Goal: Task Accomplishment & Management: Manage account settings

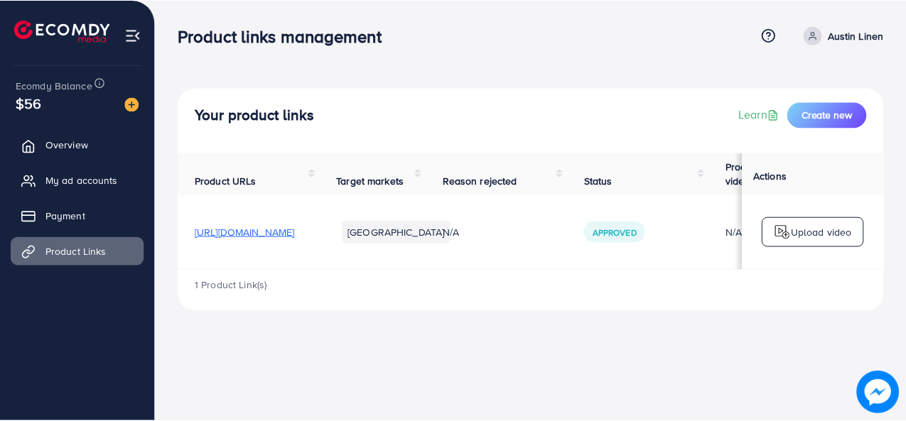
scroll to position [0, 251]
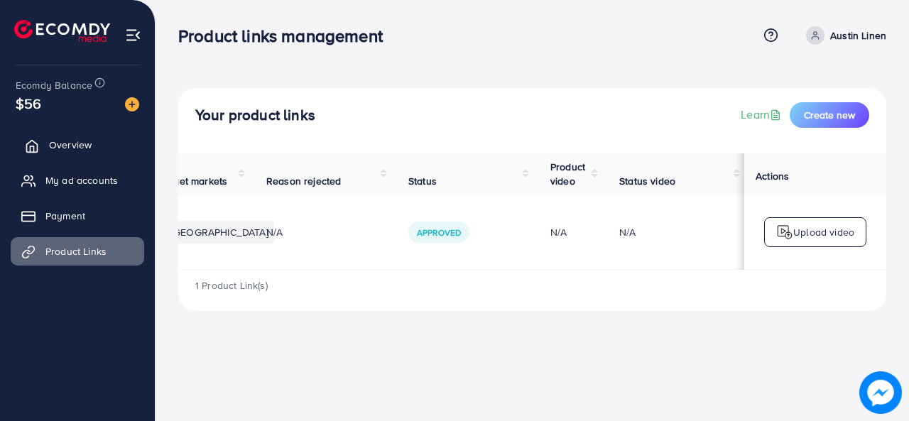
click at [68, 143] on span "Overview" at bounding box center [70, 145] width 43 height 14
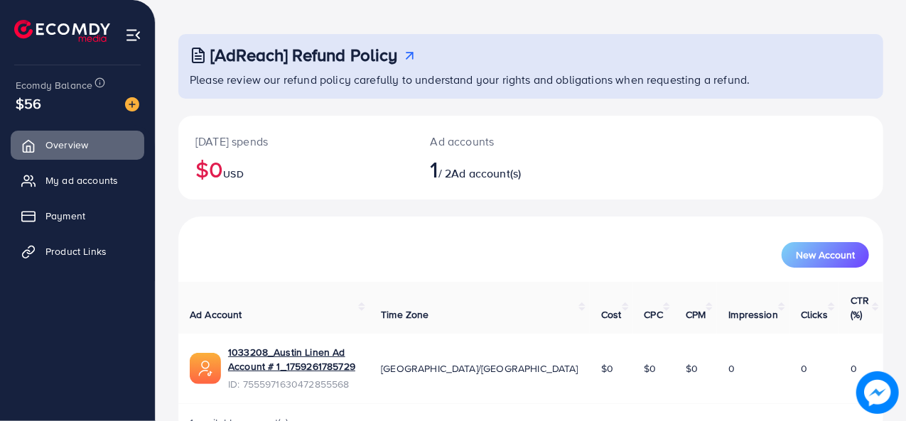
scroll to position [67, 0]
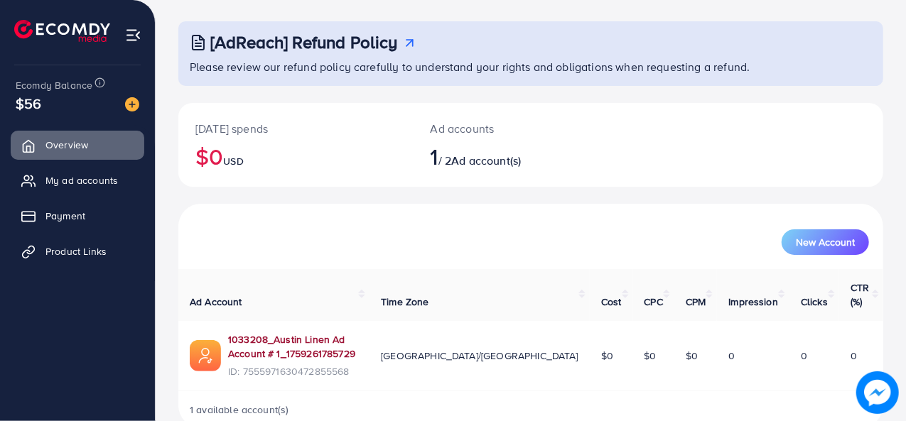
click at [358, 332] on link "1033208_Austin Linen Ad Account # 1_1759261785729" at bounding box center [293, 346] width 130 height 29
click at [132, 33] on img at bounding box center [133, 35] width 16 height 16
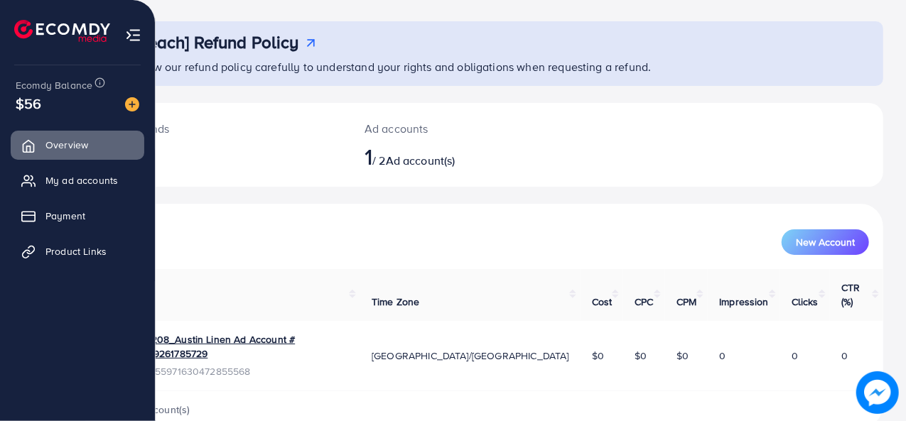
click at [135, 33] on img at bounding box center [133, 35] width 16 height 16
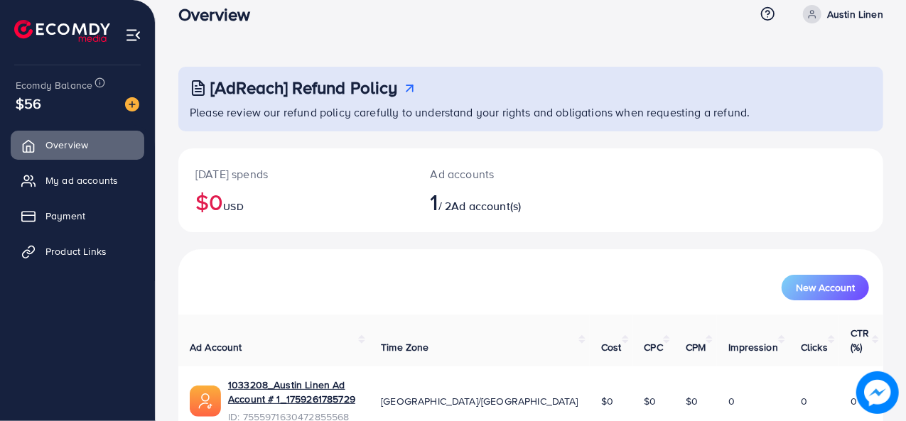
scroll to position [0, 0]
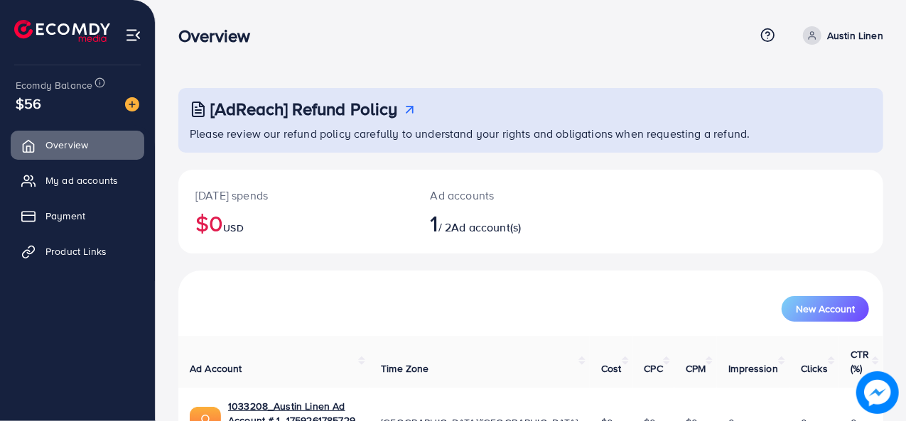
click at [859, 40] on p "Austin Linen" at bounding box center [855, 35] width 56 height 17
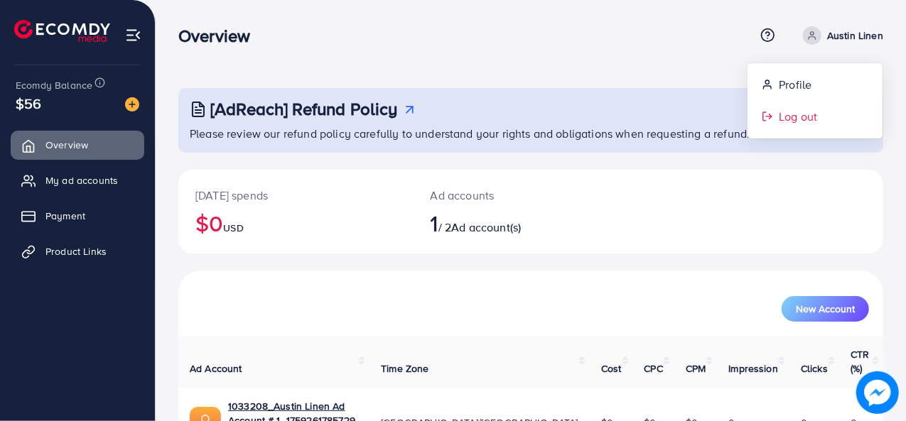
click at [802, 121] on span "Log out" at bounding box center [797, 116] width 38 height 17
